Goal: Information Seeking & Learning: Learn about a topic

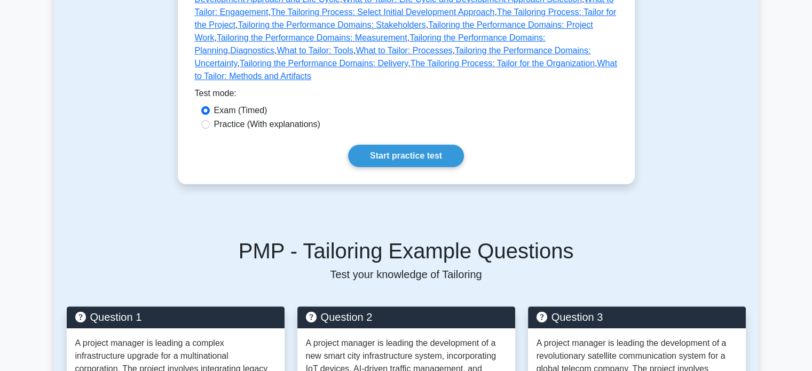
click at [311, 118] on div "Practice (With explanations)" at bounding box center [406, 125] width 423 height 14
click at [284, 118] on label "Practice (With explanations)" at bounding box center [267, 124] width 106 height 13
click at [210, 120] on input "Practice (With explanations)" at bounding box center [205, 124] width 9 height 9
radio input "true"
click at [405, 145] on link "Start practice test" at bounding box center [406, 156] width 116 height 22
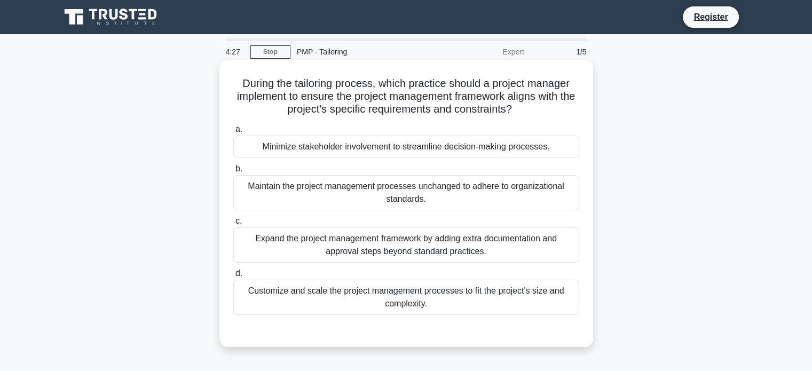
click at [450, 303] on div "Customize and scale the project management processes to fit the project's size …" at bounding box center [406, 297] width 346 height 35
click at [233, 277] on input "d. Customize and scale the project management processes to fit the project's si…" at bounding box center [233, 273] width 0 height 7
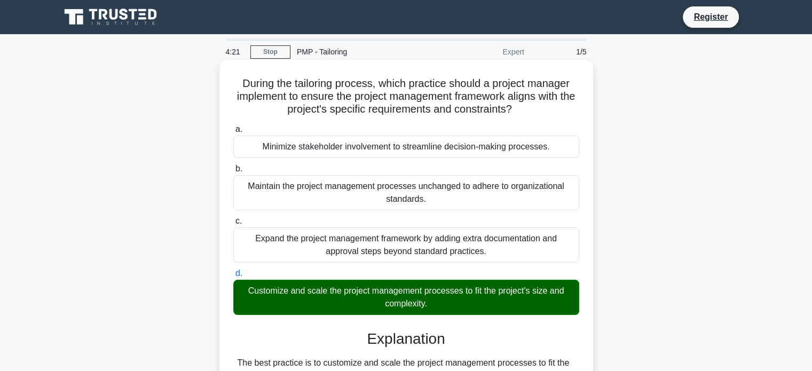
drag, startPoint x: 472, startPoint y: 291, endPoint x: 235, endPoint y: 87, distance: 312.6
click at [235, 87] on div "During the tailoring process, which practice should a project manager implement…" at bounding box center [406, 291] width 365 height 454
copy div "During the tailoring process, which practice should a project manager implement…"
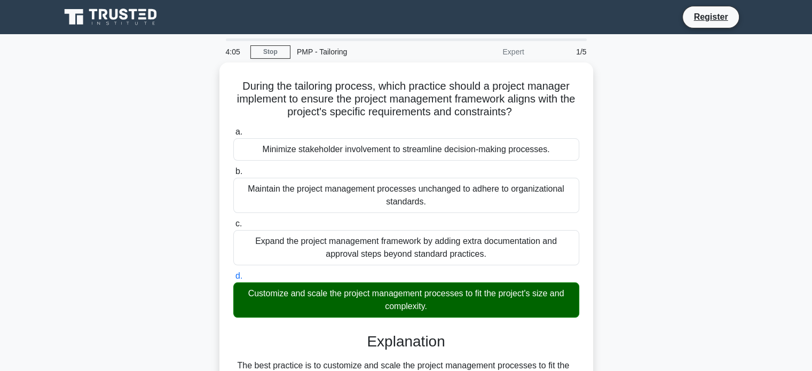
click at [772, 272] on main "4:05 Stop PMP - Tailoring Expert 1/5 During the tailoring process, which practi…" at bounding box center [406, 305] width 812 height 542
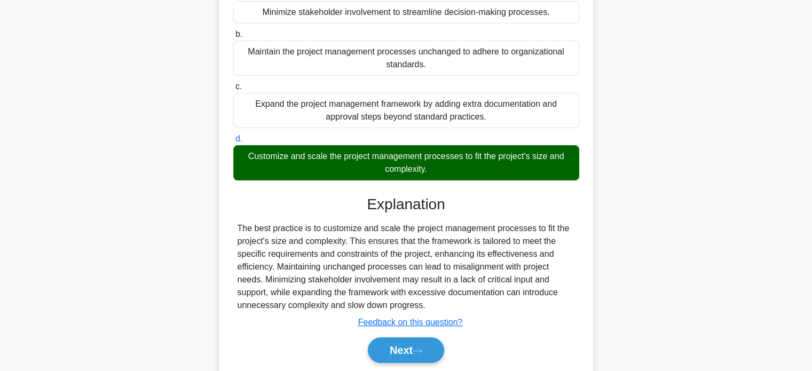
scroll to position [205, 0]
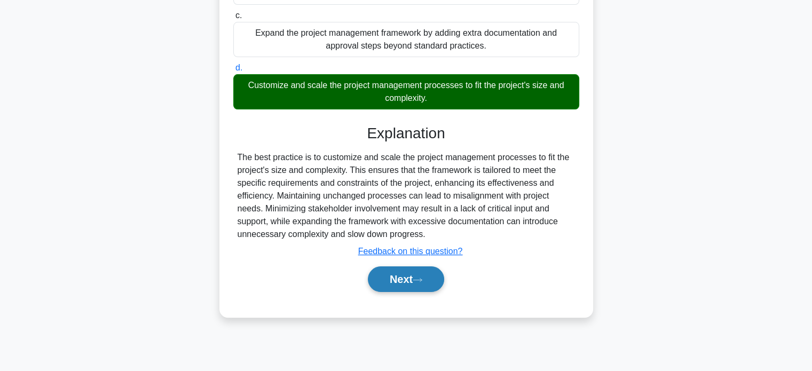
click at [400, 282] on button "Next" at bounding box center [406, 279] width 76 height 26
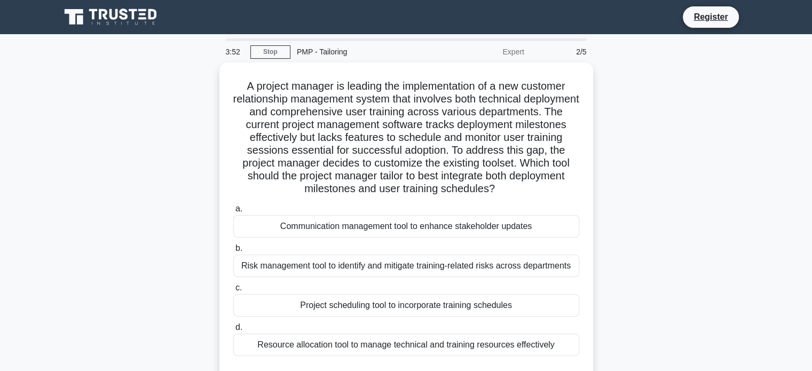
scroll to position [53, 0]
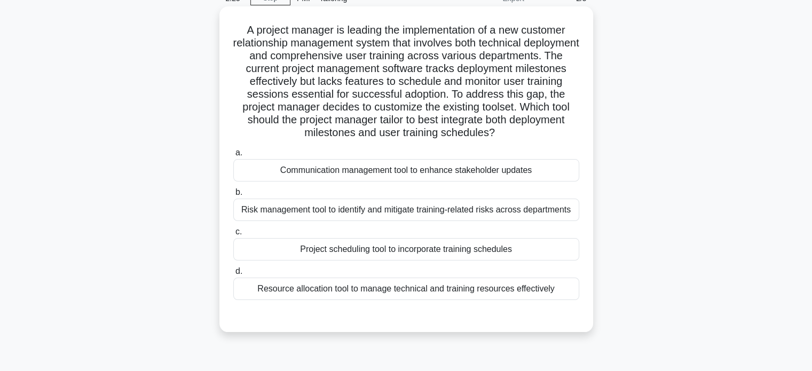
click at [468, 254] on div "Project scheduling tool to incorporate training schedules" at bounding box center [406, 249] width 346 height 22
click at [233, 235] on input "c. Project scheduling tool to incorporate training schedules" at bounding box center [233, 231] width 0 height 7
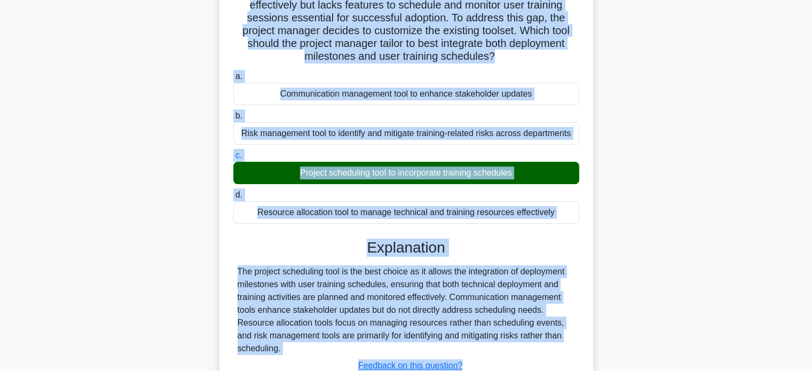
scroll to position [209, 0]
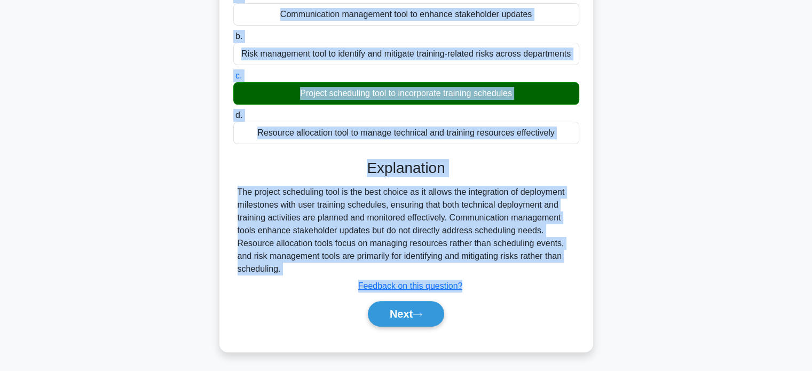
drag, startPoint x: 235, startPoint y: 29, endPoint x: 346, endPoint y: 266, distance: 261.2
click at [346, 266] on div "A project manager is leading the implementation of a new customer relationship …" at bounding box center [406, 101] width 365 height 493
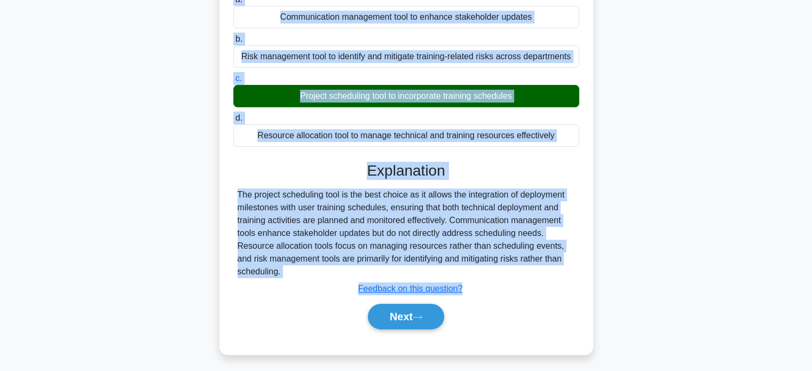
copy div "A project manager is leading the implementation of a new customer relationship …"
click at [740, 218] on div "A project manager is leading the implementation of a new customer relationship …" at bounding box center [406, 110] width 704 height 514
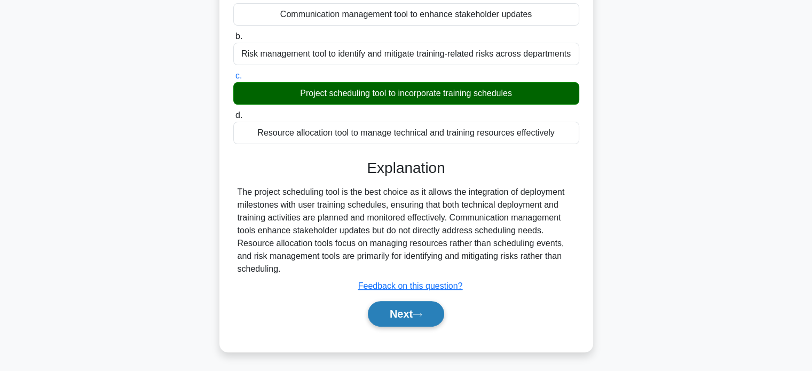
click at [401, 313] on button "Next" at bounding box center [406, 314] width 76 height 26
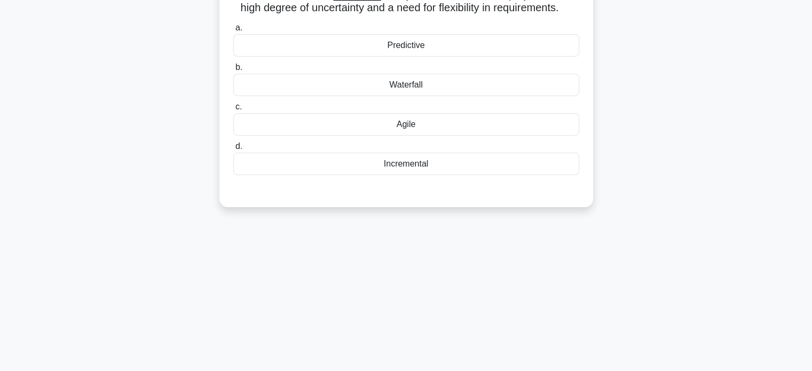
scroll to position [0, 0]
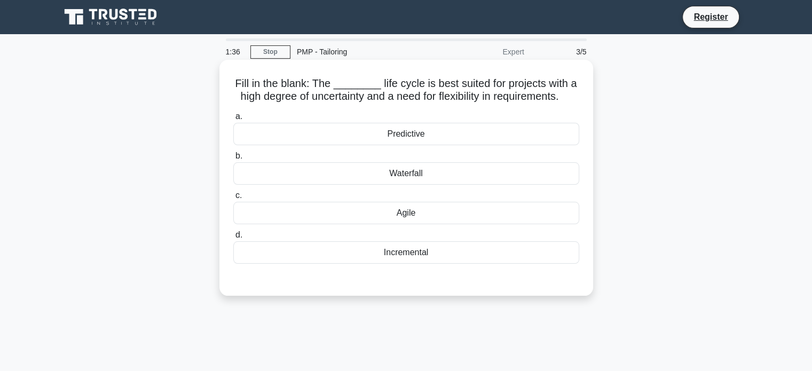
click at [435, 221] on div "Agile" at bounding box center [406, 213] width 346 height 22
click at [233, 199] on input "c. [GEOGRAPHIC_DATA]" at bounding box center [233, 195] width 0 height 7
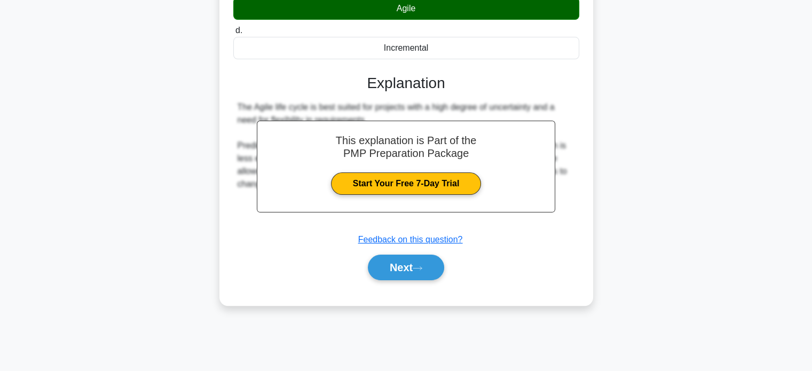
scroll to position [205, 0]
